Goal: Task Accomplishment & Management: Use online tool/utility

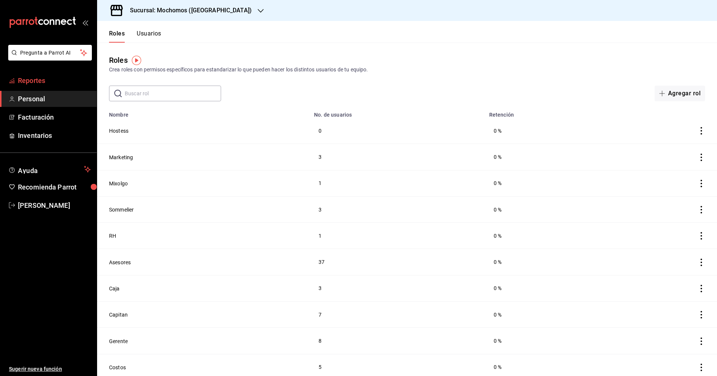
click at [62, 81] on span "Reportes" at bounding box center [54, 80] width 73 height 10
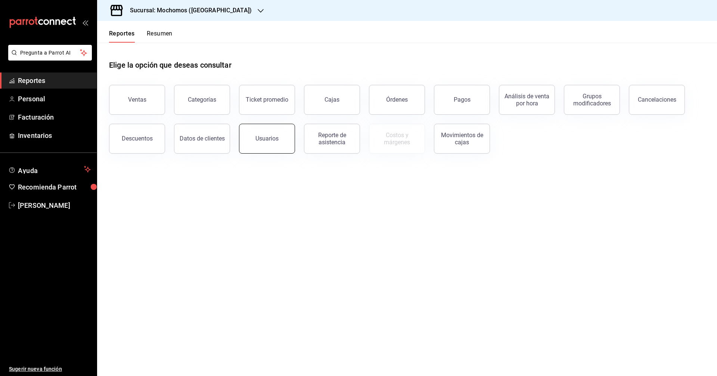
click at [251, 134] on button "Usuarios" at bounding box center [267, 139] width 56 height 30
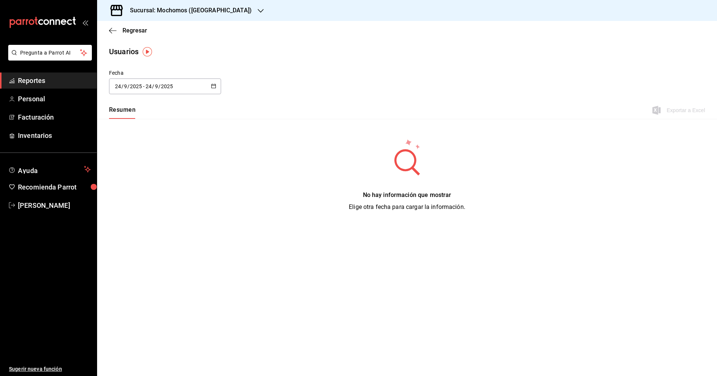
click at [211, 88] on div "[DATE] [DATE] - [DATE] [DATE]" at bounding box center [165, 86] width 112 height 16
click at [205, 124] on div "No hay información que mostrar Elige otra fecha para cargar la información." at bounding box center [407, 175] width 620 height 112
click at [72, 78] on span "Reportes" at bounding box center [54, 80] width 73 height 10
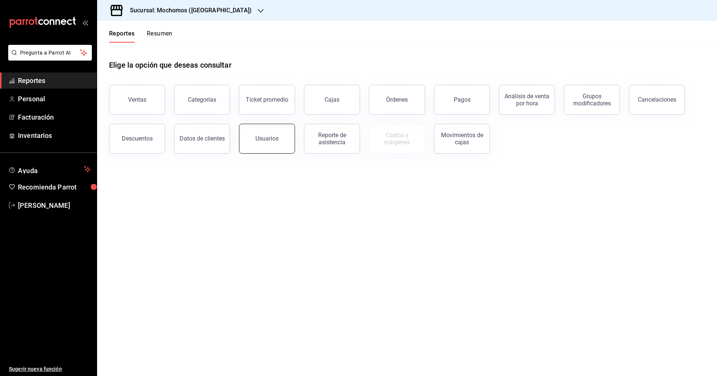
click at [283, 142] on button "Usuarios" at bounding box center [267, 139] width 56 height 30
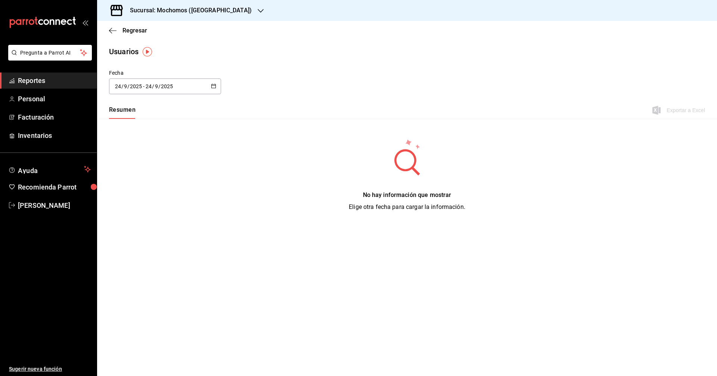
click at [212, 83] on icon "button" at bounding box center [213, 85] width 5 height 5
click at [177, 130] on li "Ayer" at bounding box center [144, 126] width 71 height 17
type input "[DATE]"
type input "23"
type input "[DATE]"
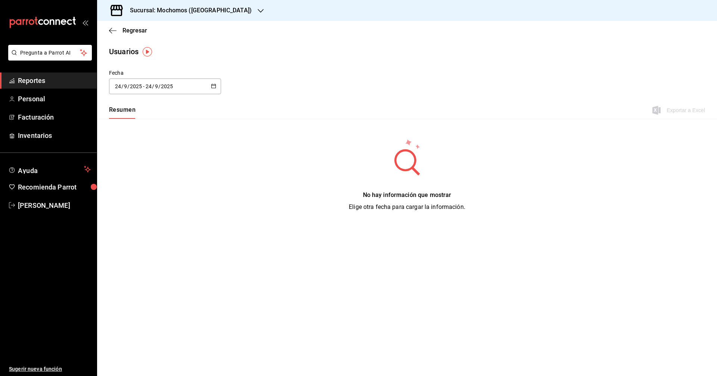
type input "23"
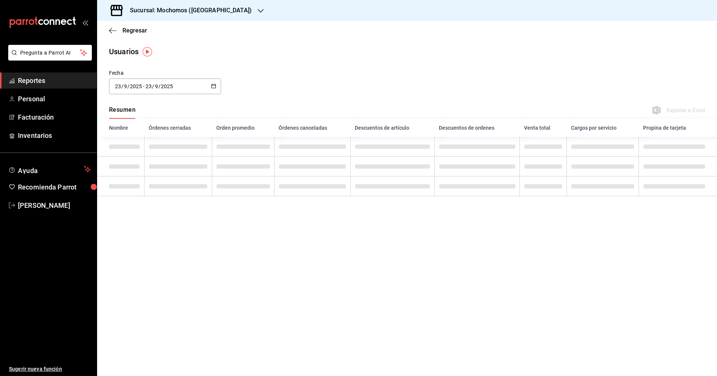
click at [218, 84] on div "[DATE] [DATE] - [DATE] [DATE]" at bounding box center [165, 86] width 112 height 16
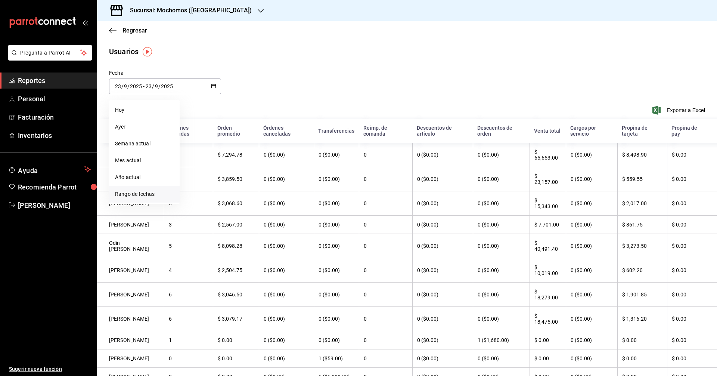
click at [153, 196] on li "Rango de fechas" at bounding box center [144, 194] width 71 height 17
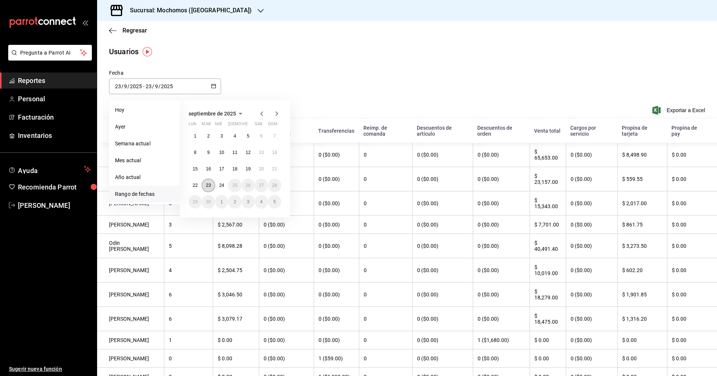
click at [211, 189] on button "23" at bounding box center [208, 185] width 13 height 13
click at [218, 188] on button "24" at bounding box center [221, 185] width 13 height 13
type input "[DATE]"
type input "24"
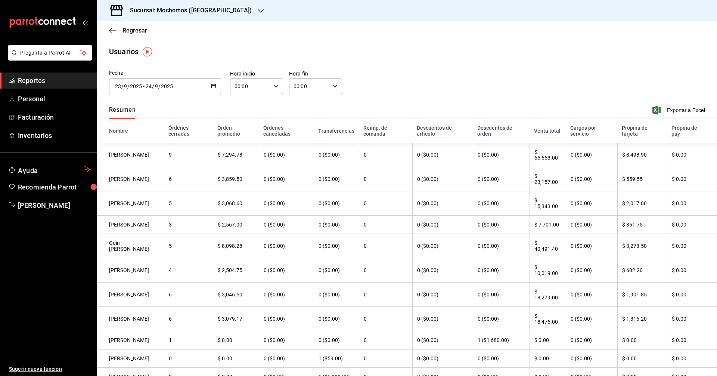
click at [277, 88] on div "00:00 Hora inicio" at bounding box center [256, 86] width 53 height 16
click at [244, 127] on span "06" at bounding box center [242, 124] width 15 height 6
type input "06:00"
click at [668, 111] on div at bounding box center [358, 188] width 717 height 376
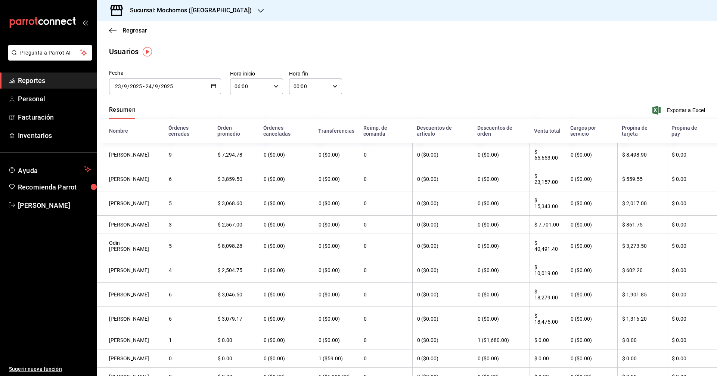
click at [668, 111] on span "Exportar a Excel" at bounding box center [679, 110] width 51 height 9
click at [218, 84] on div "[DATE] [DATE] - [DATE] [DATE]" at bounding box center [165, 86] width 112 height 16
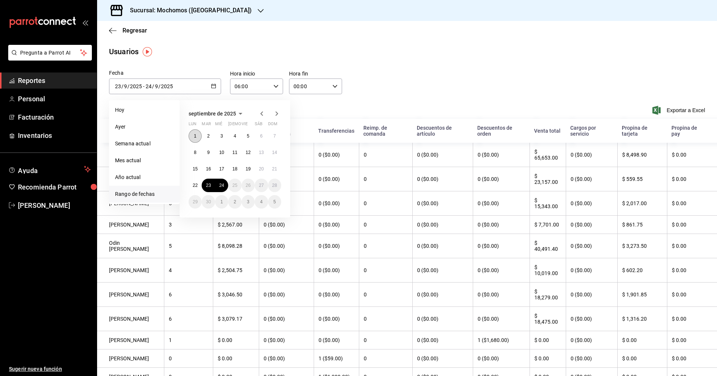
click at [201, 137] on button "1" at bounding box center [195, 135] width 13 height 13
click at [224, 191] on button "24" at bounding box center [221, 185] width 13 height 13
type input "[DATE]"
type input "1"
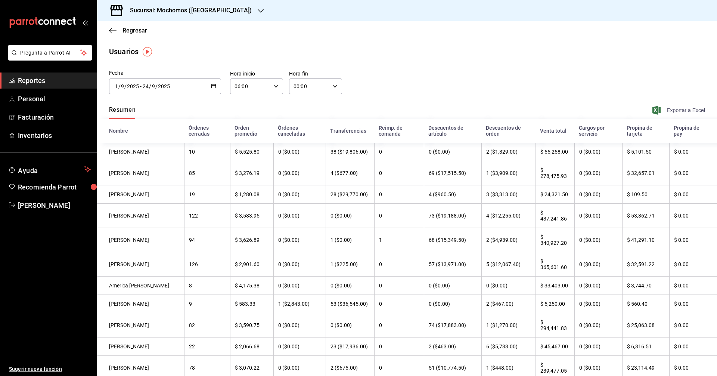
click at [685, 111] on span "Exportar a Excel" at bounding box center [679, 110] width 51 height 9
